Goal: Task Accomplishment & Management: Use online tool/utility

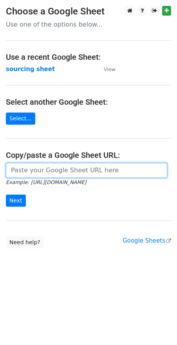
click at [36, 177] on input "url" at bounding box center [86, 170] width 161 height 15
paste input "[URL][DOMAIN_NAME]"
type input "[URL][DOMAIN_NAME]"
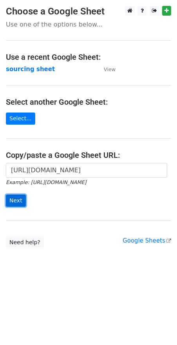
scroll to position [0, 0]
click at [10, 204] on input "Next" at bounding box center [16, 201] width 20 height 12
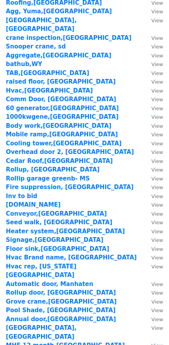
scroll to position [1010, 0]
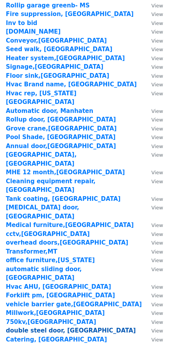
click at [23, 327] on strong "double steel door, [GEOGRAPHIC_DATA]" at bounding box center [71, 330] width 130 height 7
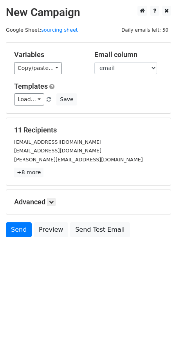
click at [57, 133] on h5 "11 Recipients" at bounding box center [88, 130] width 148 height 9
click at [125, 164] on div "kim@ironcraftersco.com" at bounding box center [88, 159] width 160 height 9
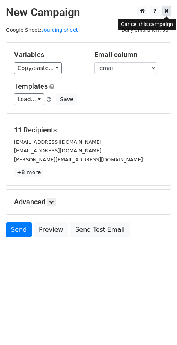
click at [168, 11] on icon at bounding box center [166, 10] width 4 height 5
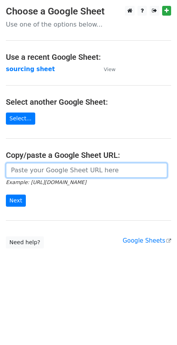
click at [37, 177] on input "url" at bounding box center [86, 170] width 161 height 15
click at [71, 172] on input "url" at bounding box center [86, 170] width 161 height 15
paste input "[URL][DOMAIN_NAME]"
type input "[URL][DOMAIN_NAME]"
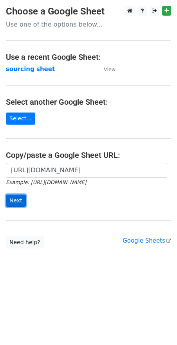
click at [20, 202] on input "Next" at bounding box center [16, 201] width 20 height 12
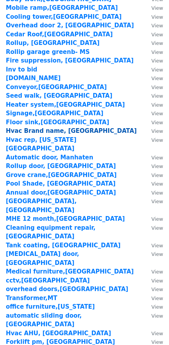
scroll to position [1010, 0]
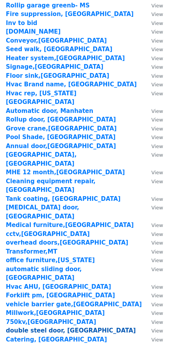
click at [40, 327] on strong "double steel door, [GEOGRAPHIC_DATA]" at bounding box center [71, 330] width 130 height 7
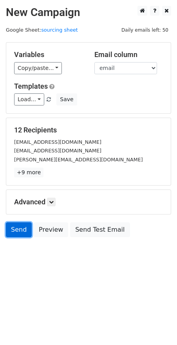
click at [22, 233] on link "Send" at bounding box center [19, 229] width 26 height 15
